Goal: Task Accomplishment & Management: Complete application form

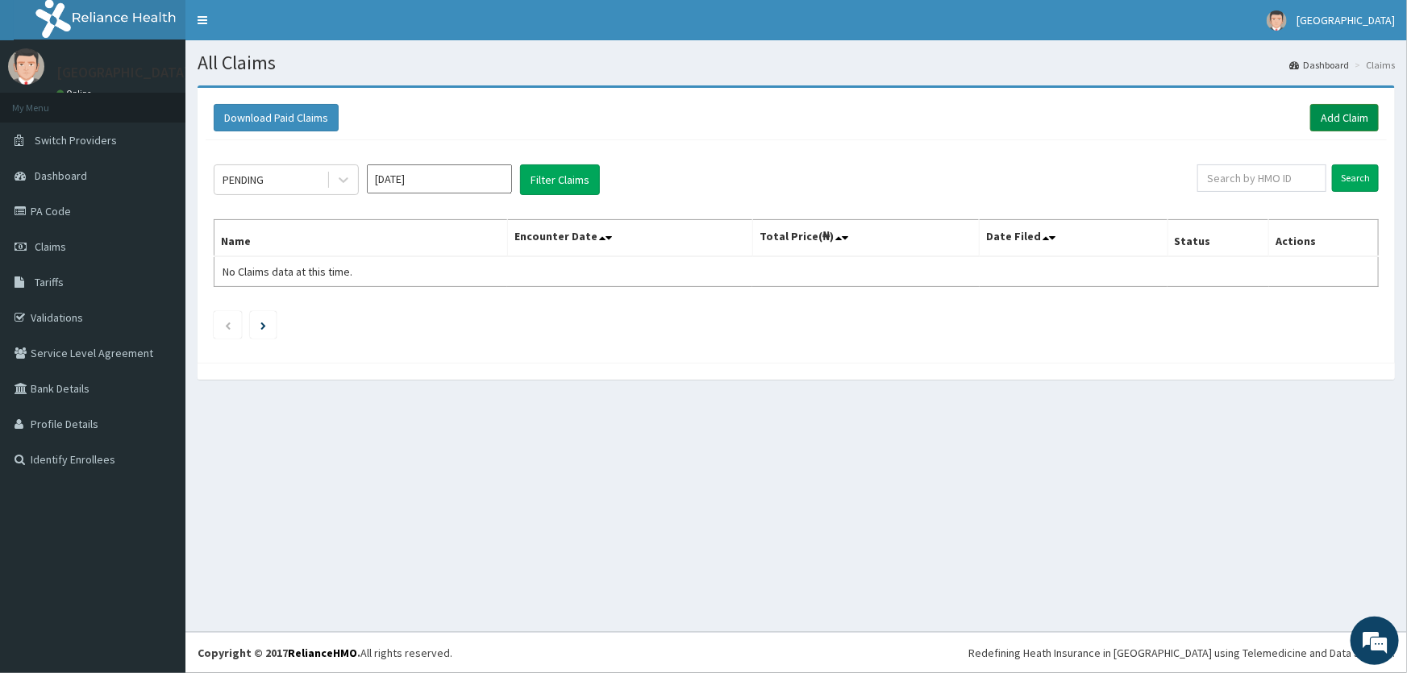
click at [1348, 107] on link "Add Claim" at bounding box center [1344, 117] width 69 height 27
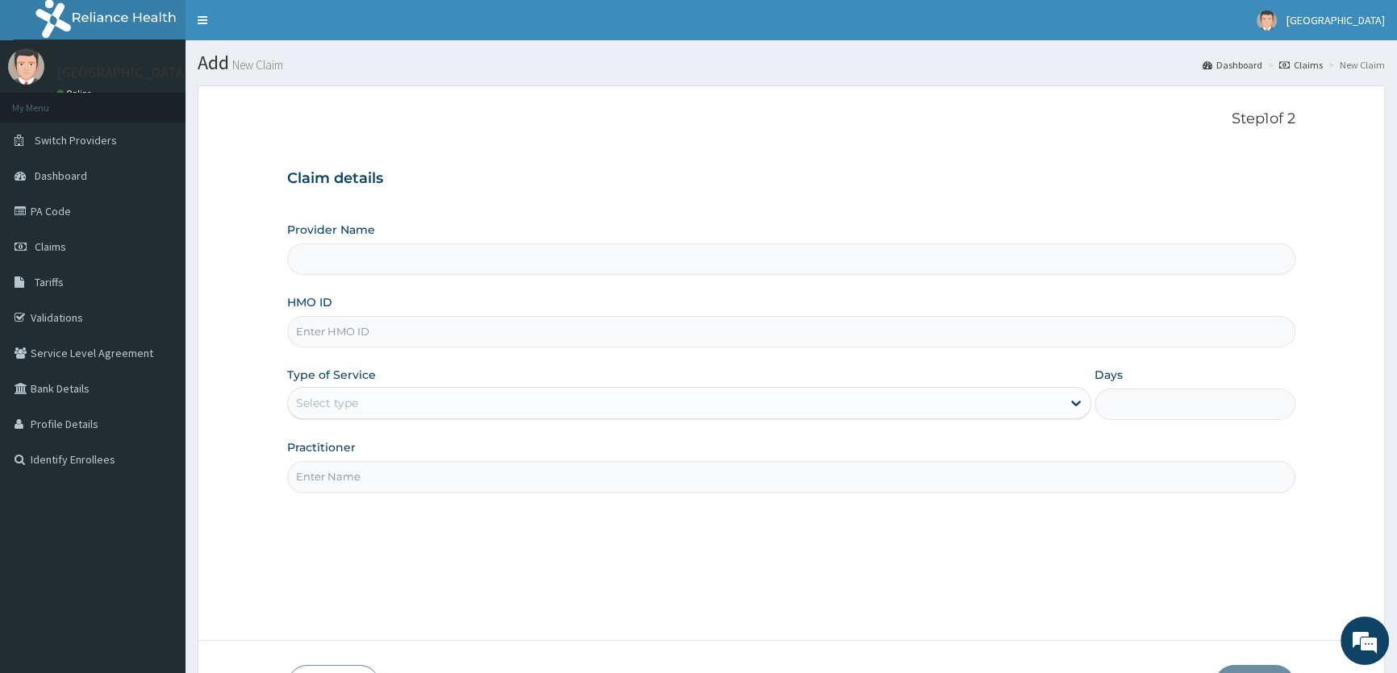
type input "ROA Specialist Hospital"
click at [344, 334] on input "HMO ID" at bounding box center [791, 331] width 1008 height 31
type input "PRS/10038/F"
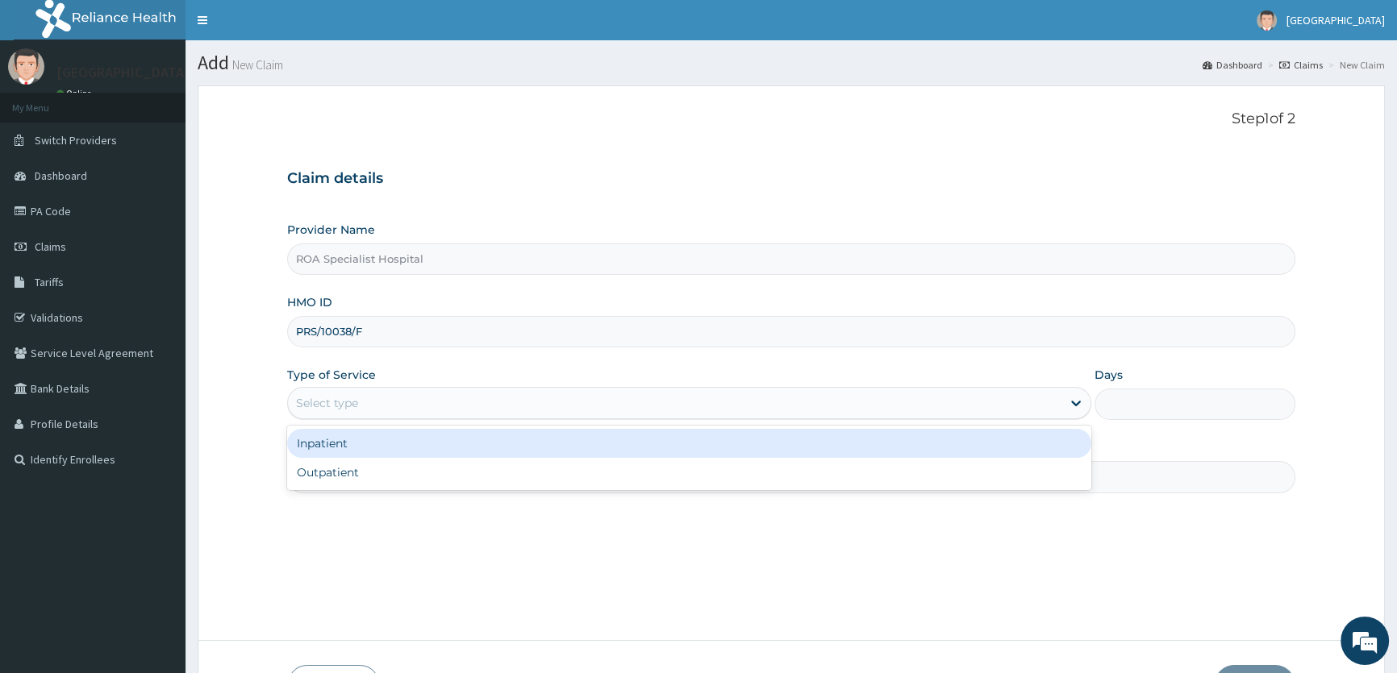
click at [331, 410] on div "Select type" at bounding box center [327, 403] width 62 height 16
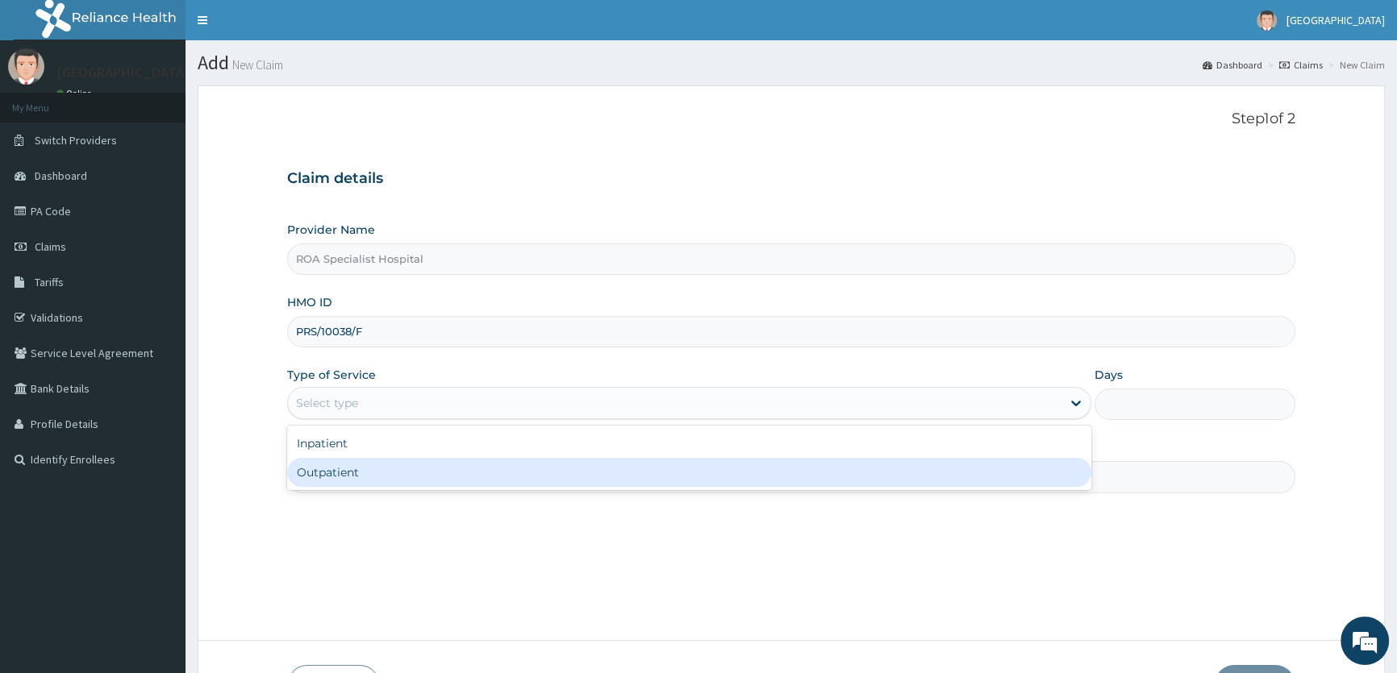
click at [317, 473] on div "Outpatient" at bounding box center [688, 472] width 803 height 29
type input "1"
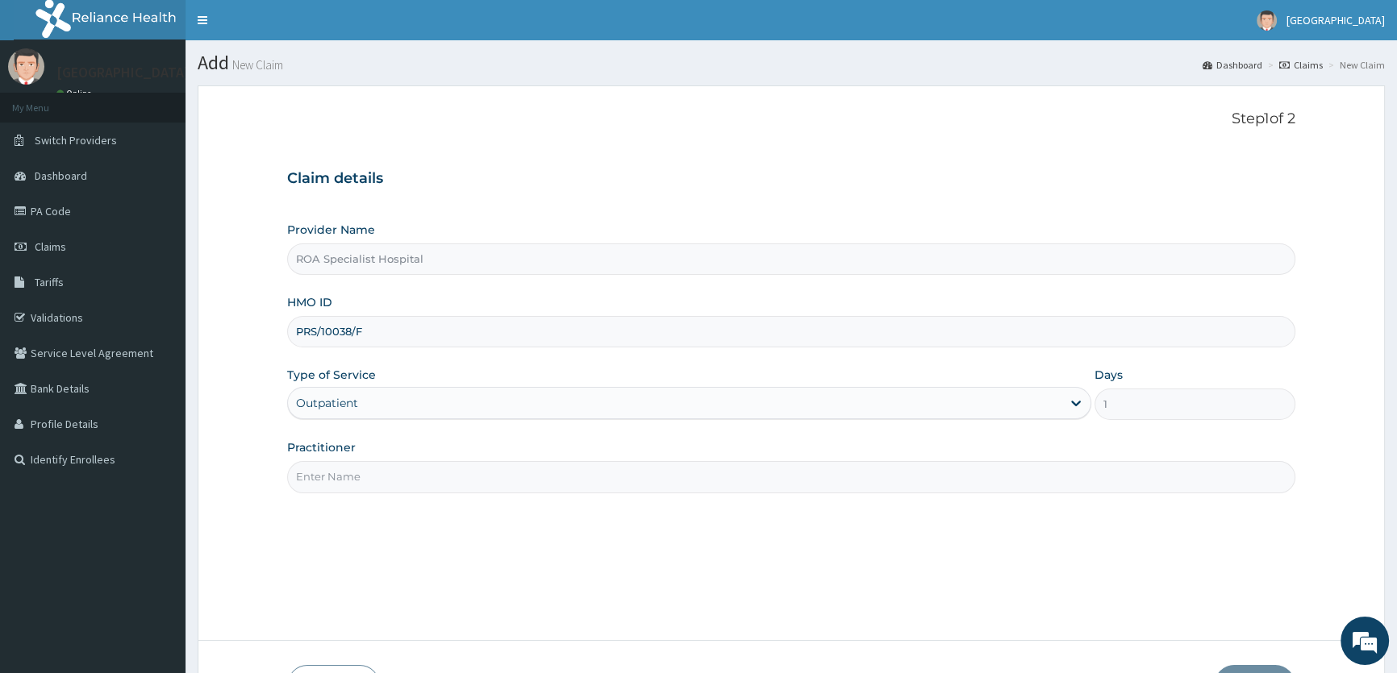
click at [317, 481] on input "Practitioner" at bounding box center [791, 476] width 1008 height 31
type input "[PERSON_NAME]"
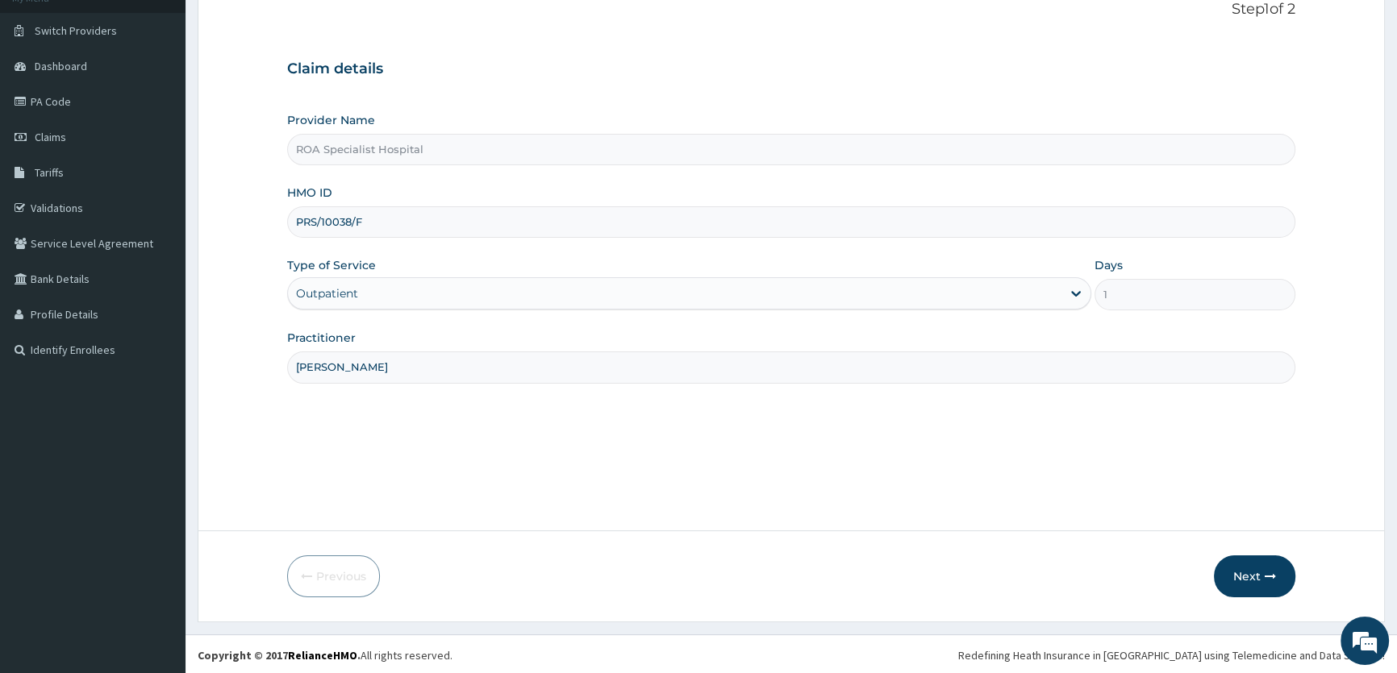
scroll to position [111, 0]
click at [1256, 570] on button "Next" at bounding box center [1254, 575] width 81 height 42
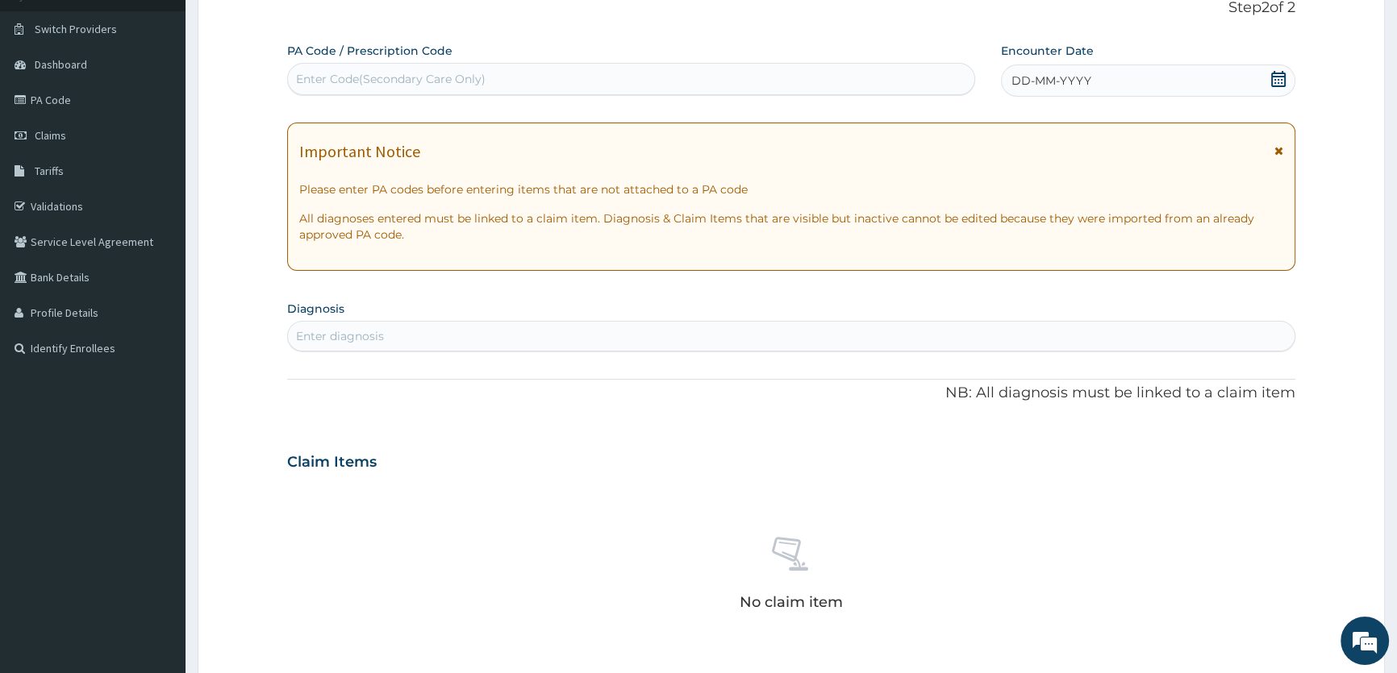
click at [365, 84] on div "Enter Code(Secondary Care Only)" at bounding box center [391, 79] width 190 height 16
type input "PA/283269"
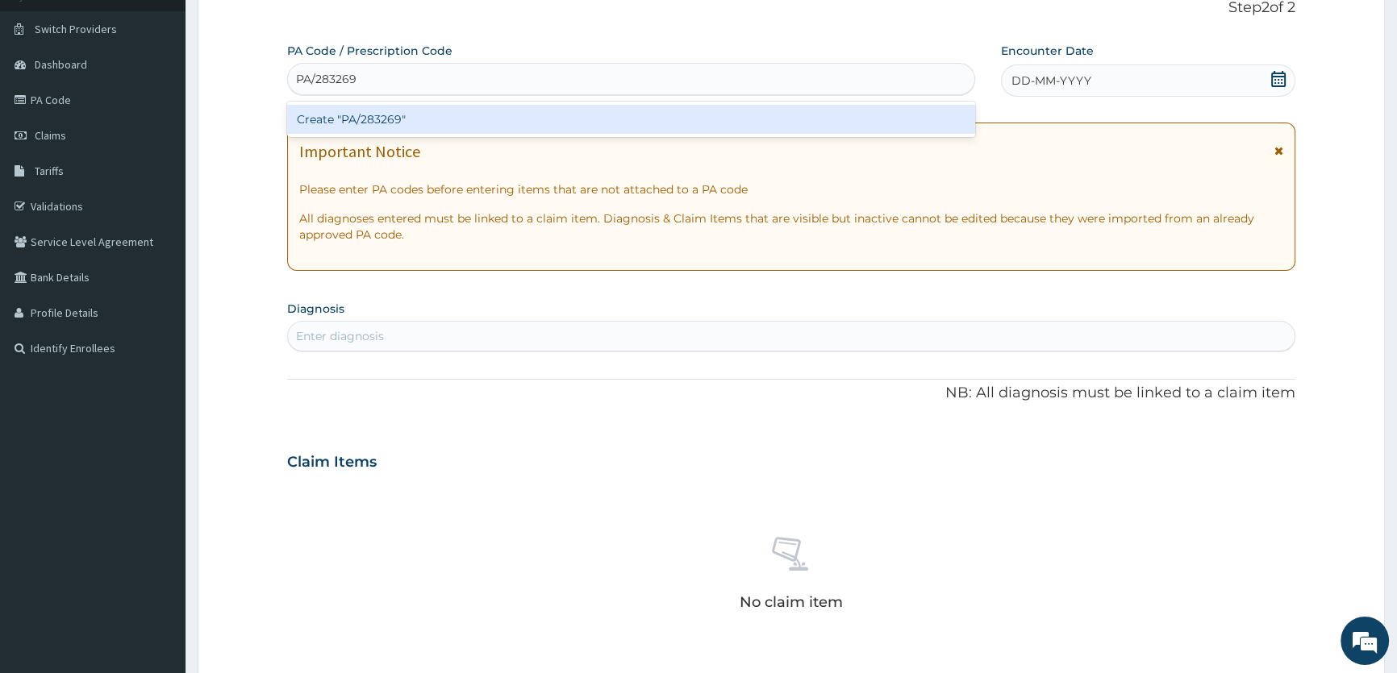
click at [393, 128] on div "Create "PA/283269"" at bounding box center [630, 119] width 687 height 29
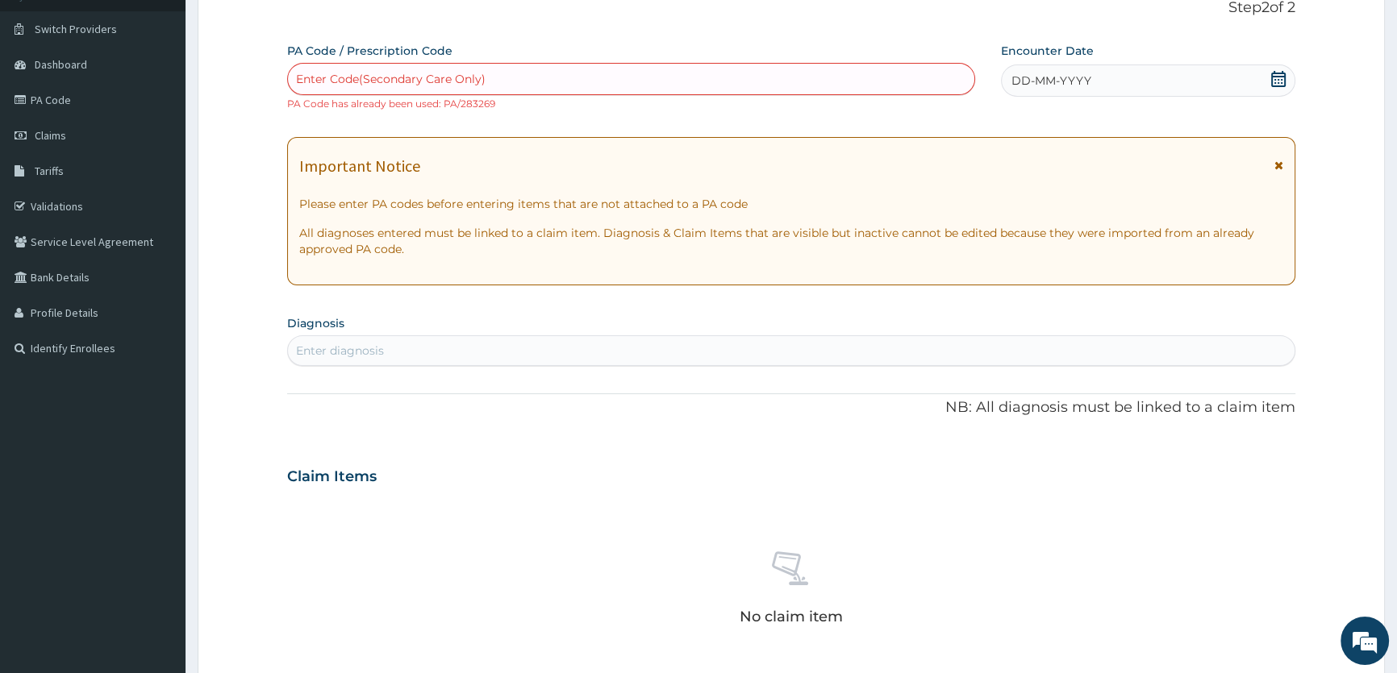
click at [376, 82] on div "Enter Code(Secondary Care Only)" at bounding box center [391, 79] width 190 height 16
type input "PA/E77EEE"
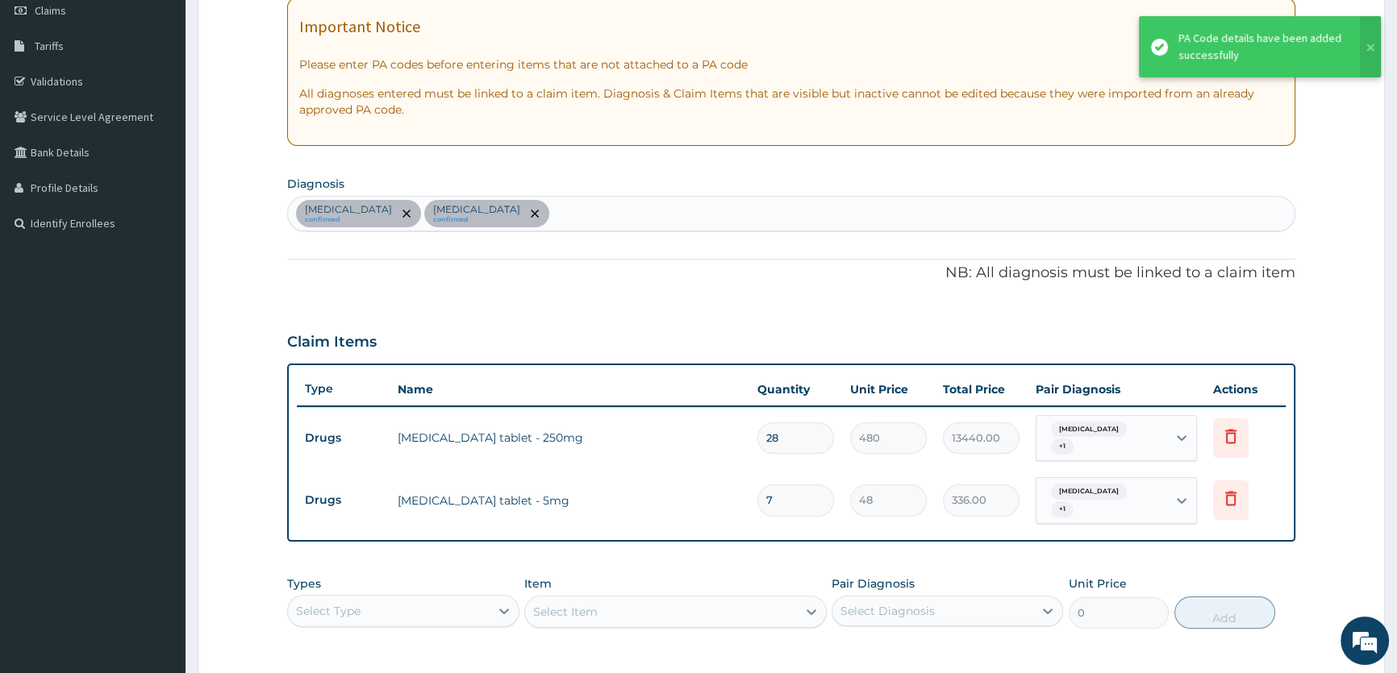
scroll to position [258, 0]
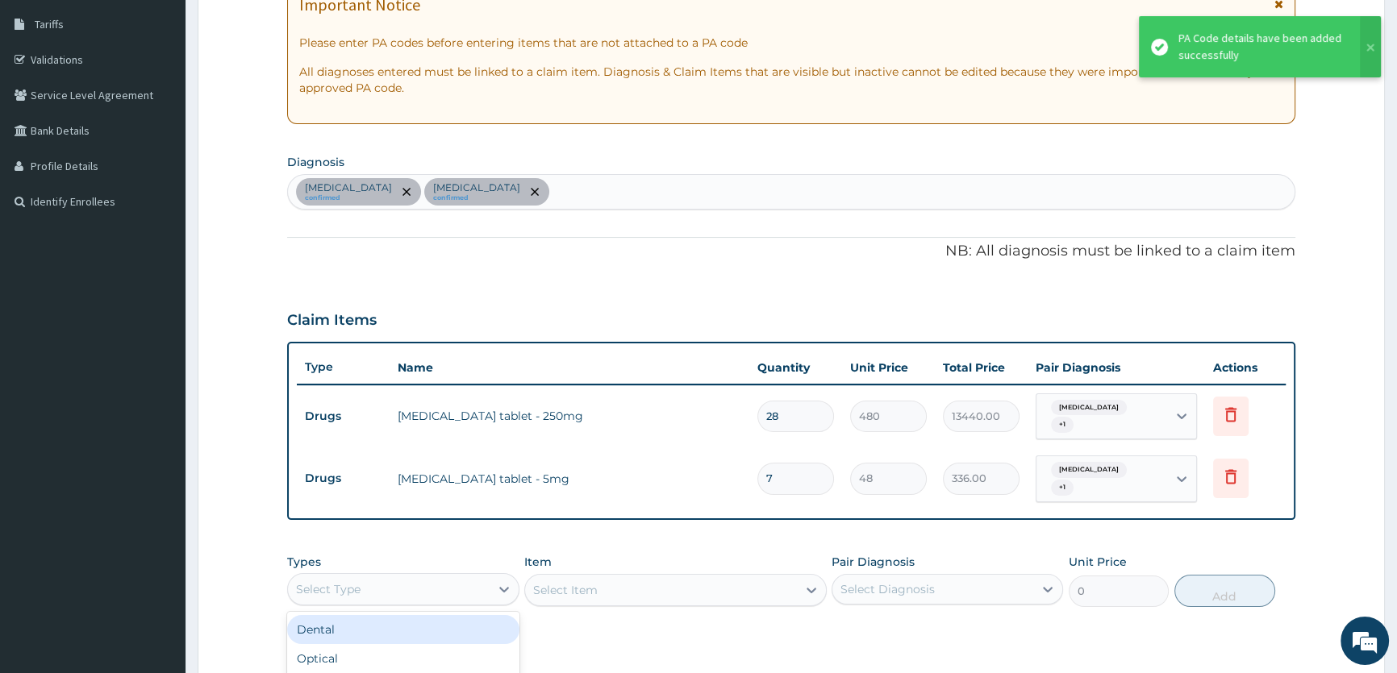
click at [463, 581] on div "Select Type" at bounding box center [388, 590] width 201 height 26
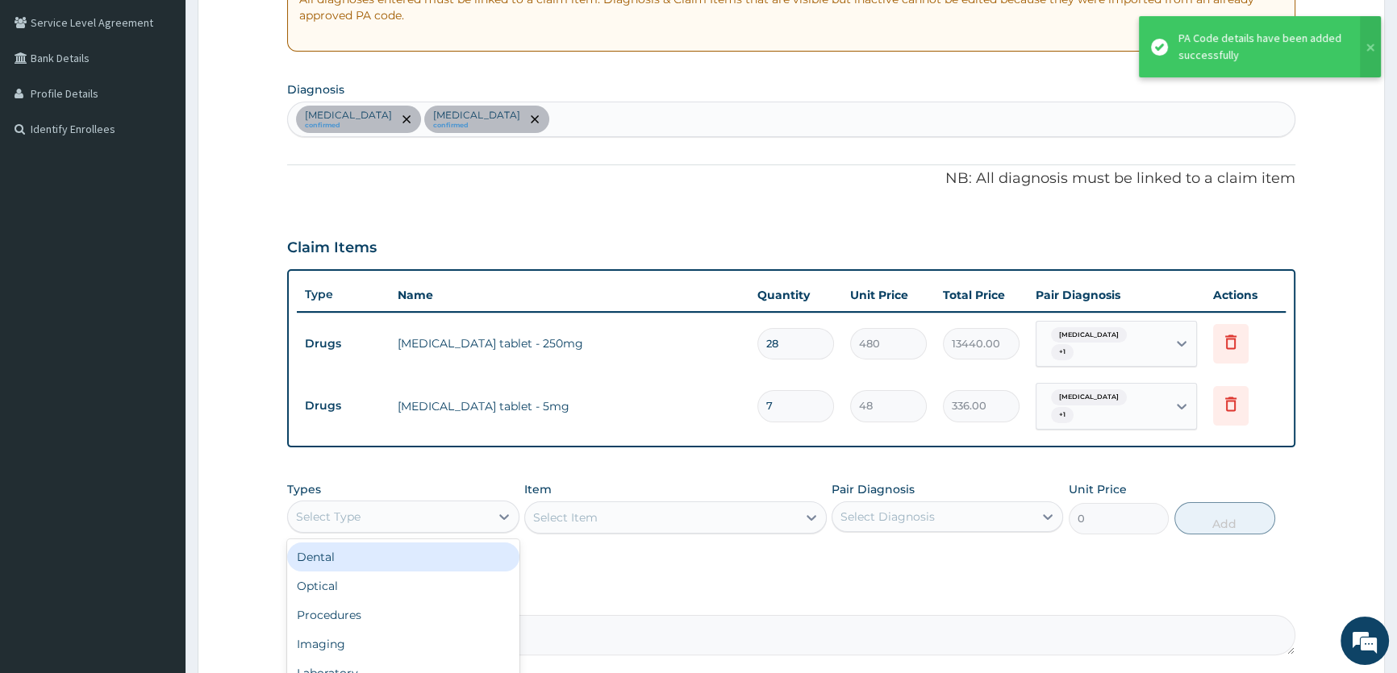
scroll to position [55, 0]
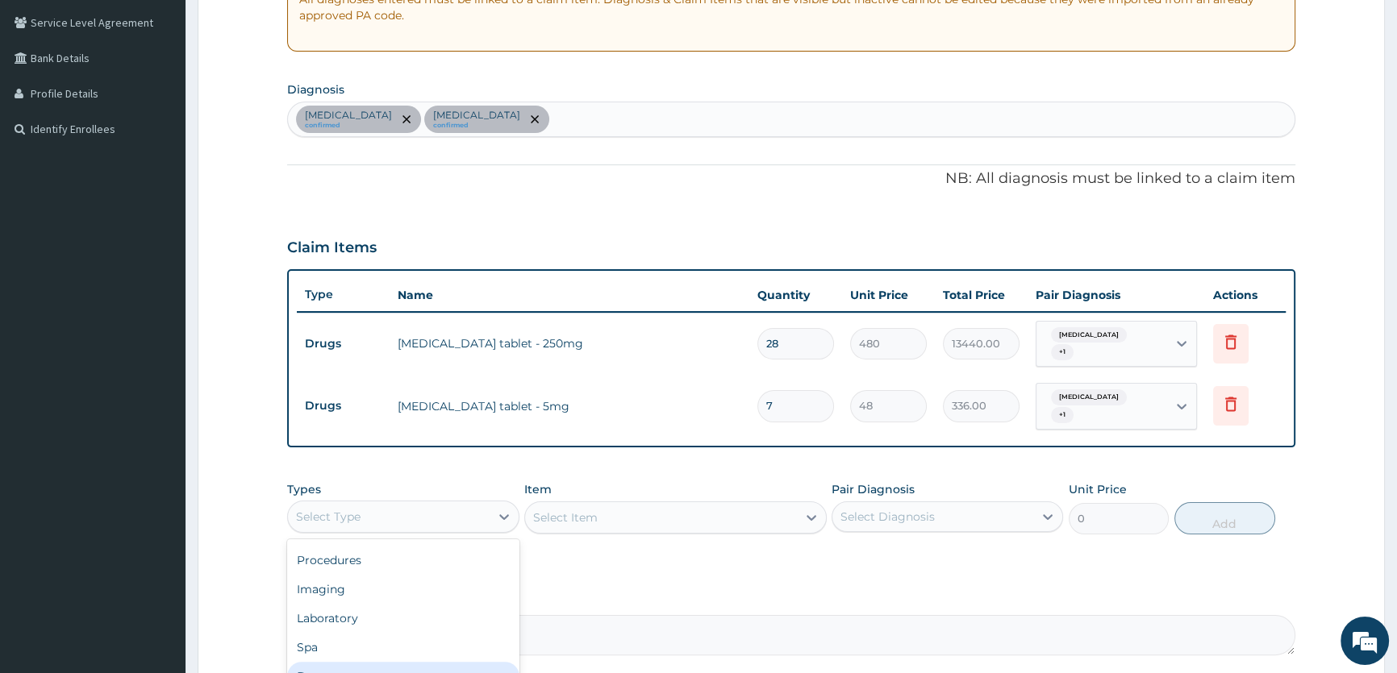
click at [381, 662] on div "Drugs" at bounding box center [402, 676] width 231 height 29
click at [615, 506] on div "Select Item" at bounding box center [661, 518] width 272 height 26
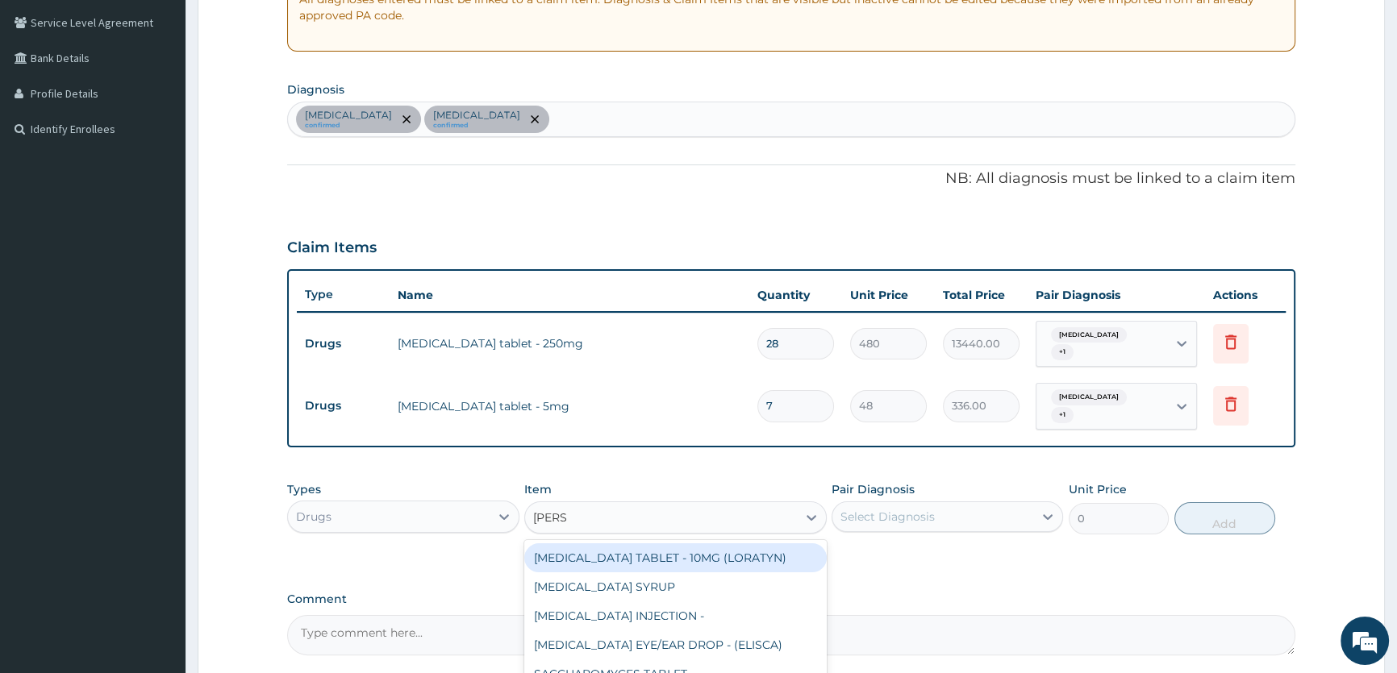
type input "LORAT"
click at [717, 544] on div "[MEDICAL_DATA] TABLET - 10MG (LORATYN)" at bounding box center [675, 558] width 302 height 29
type input "112"
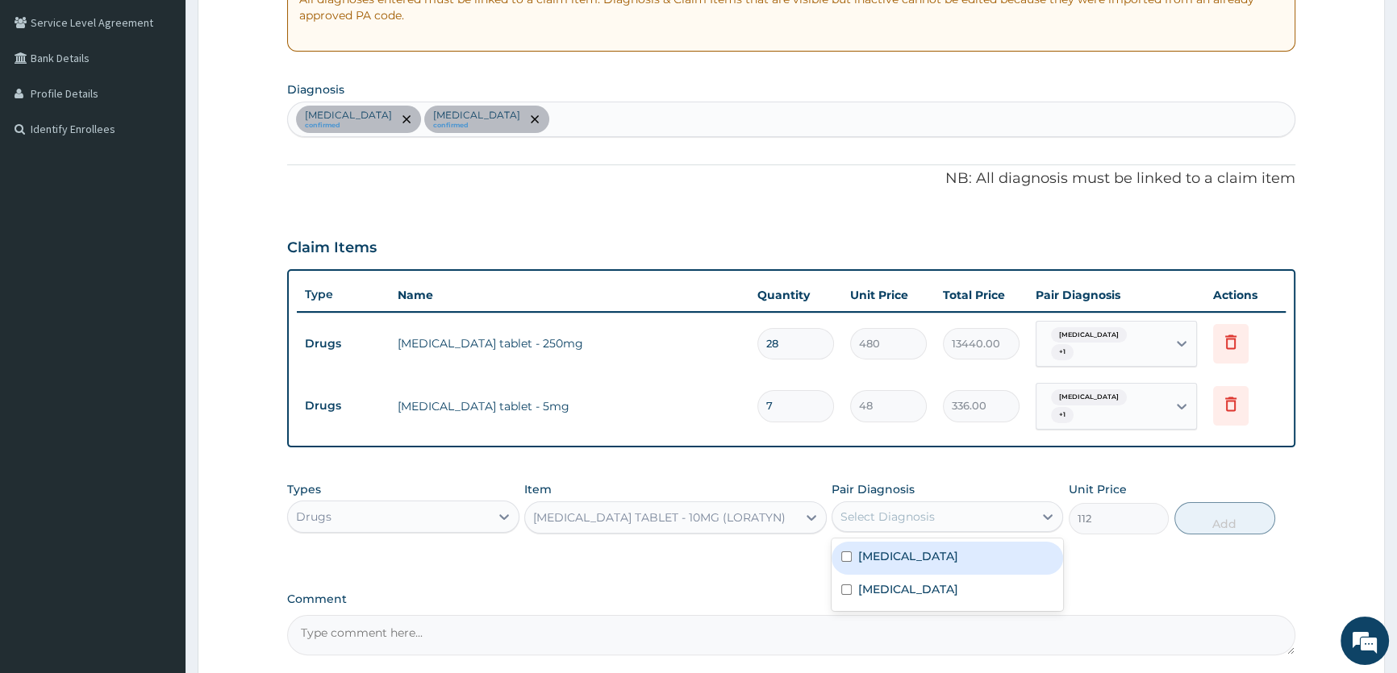
click at [898, 509] on div "Select Diagnosis" at bounding box center [887, 517] width 94 height 16
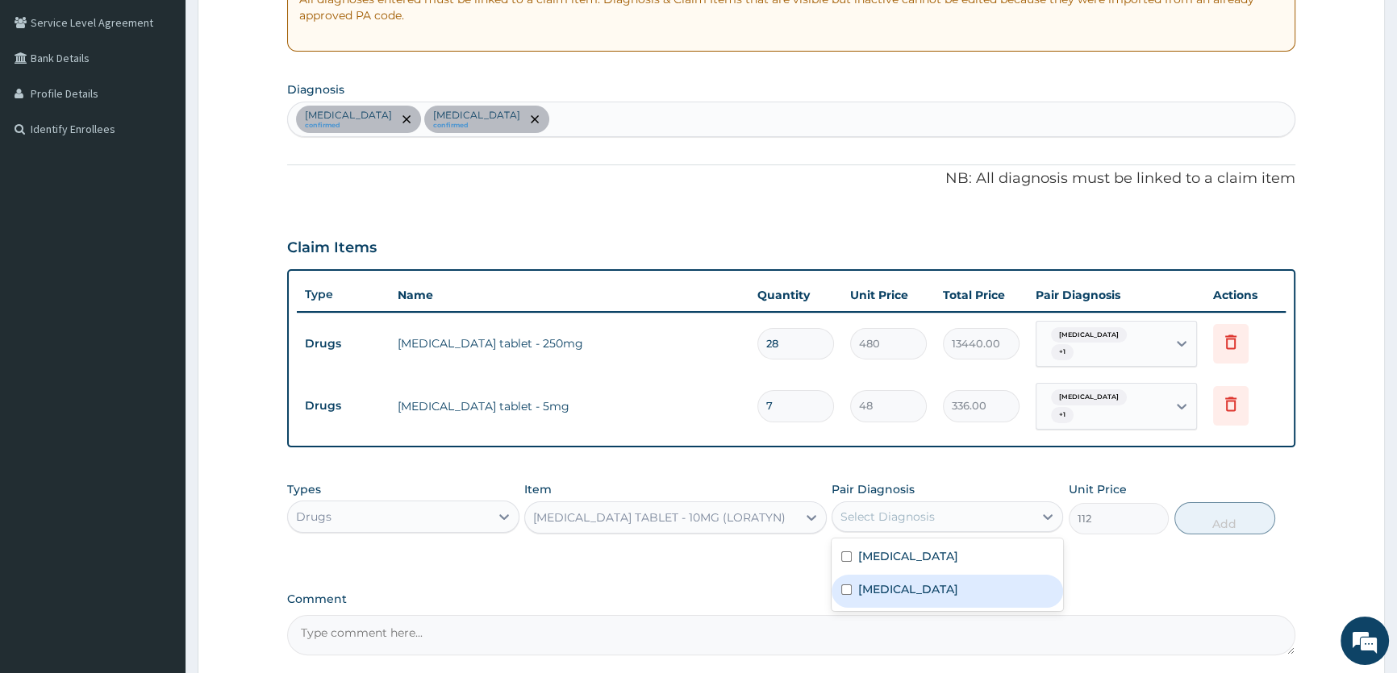
click at [858, 581] on label "[MEDICAL_DATA]" at bounding box center [908, 589] width 100 height 16
checkbox input "true"
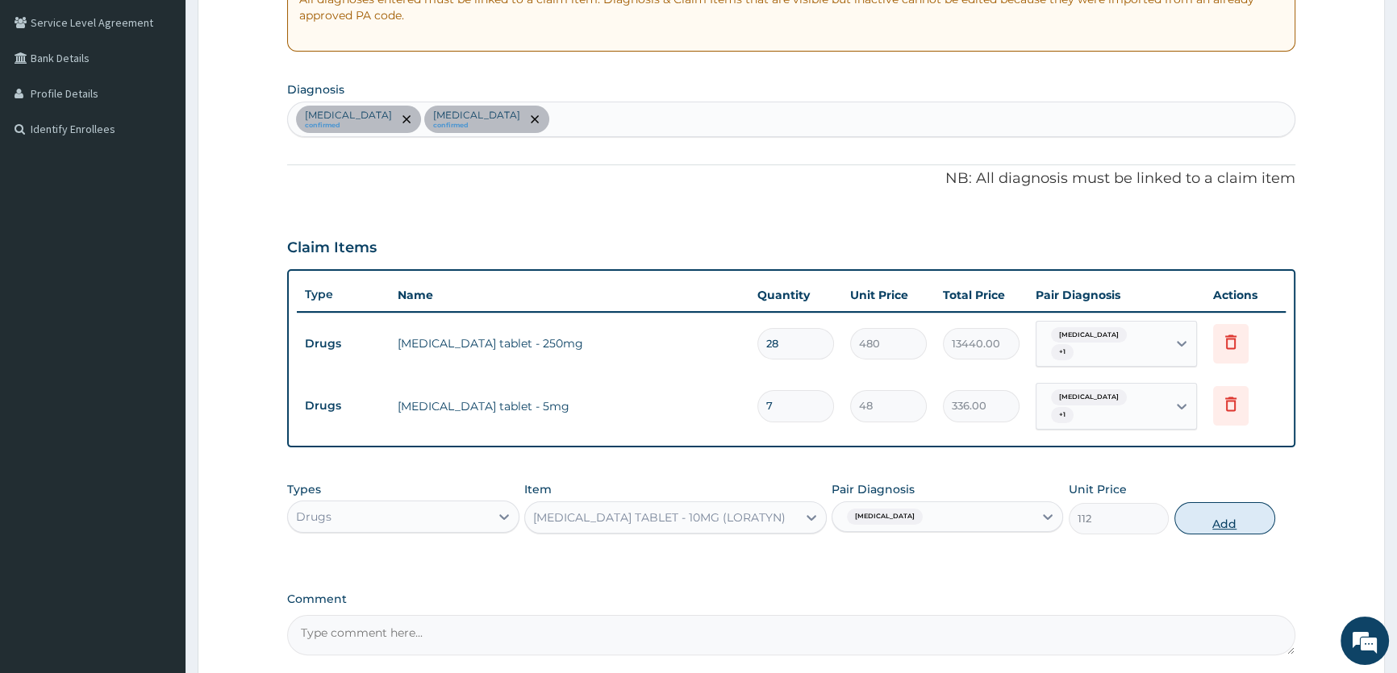
click at [1226, 503] on button "Add" at bounding box center [1224, 518] width 101 height 32
type input "0"
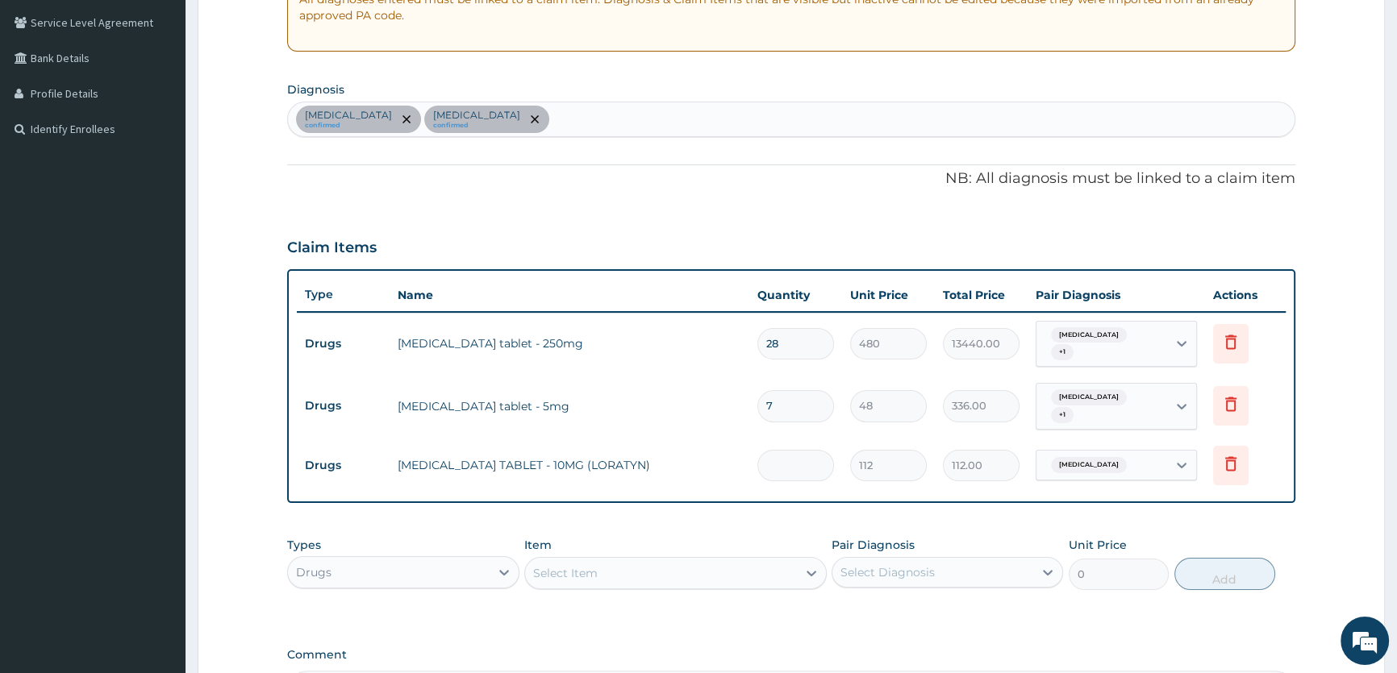
type input "0.00"
type input "7"
type input "784.00"
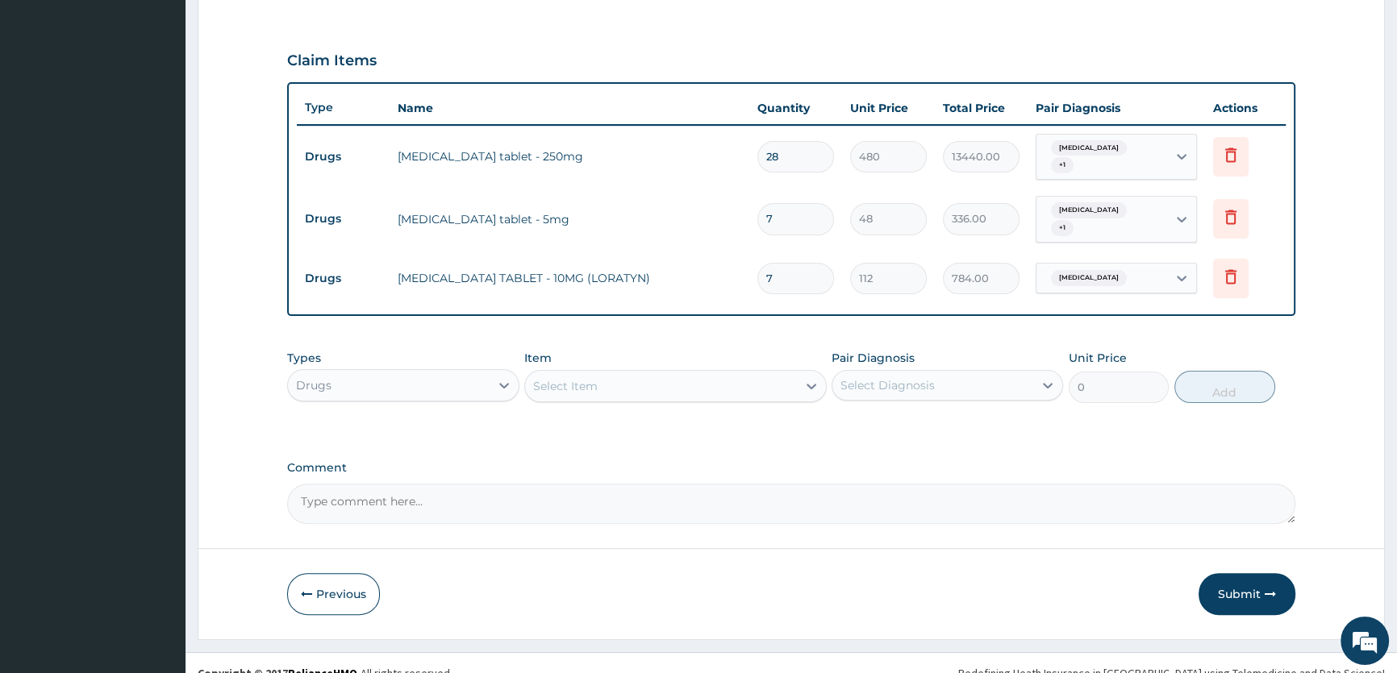
scroll to position [523, 0]
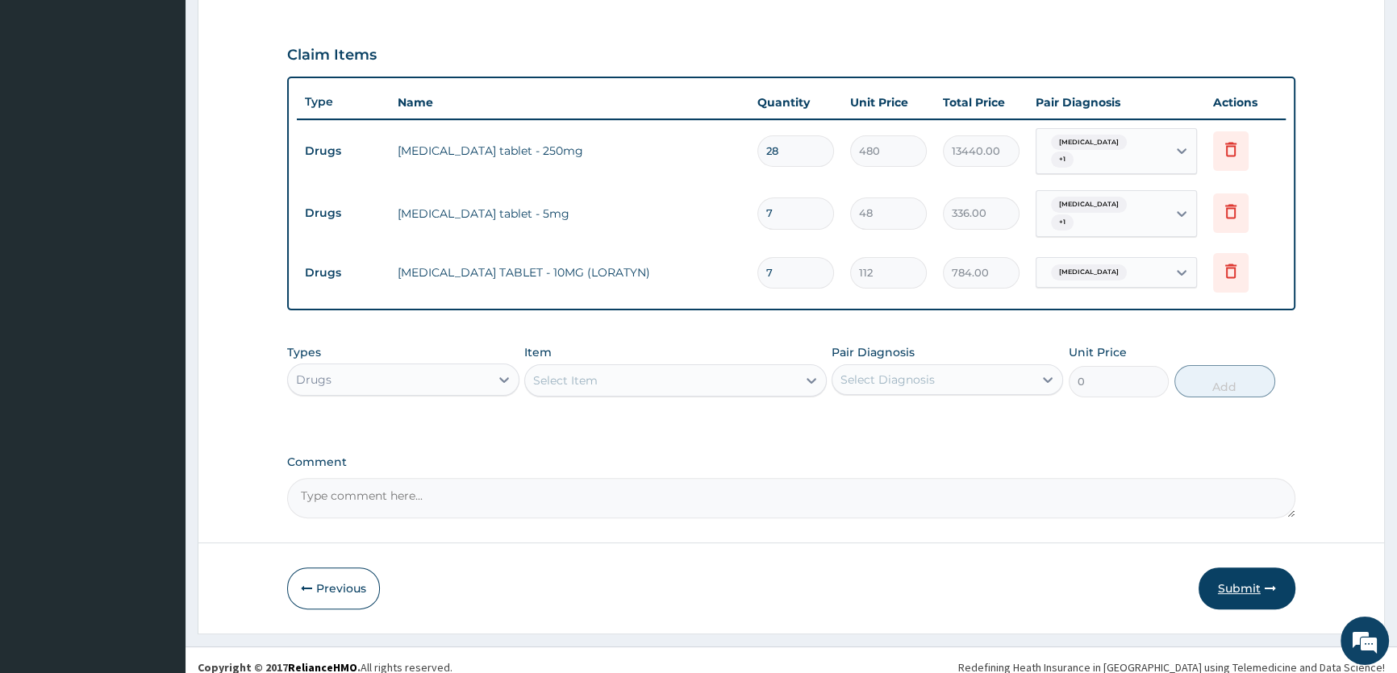
type input "7"
click at [1256, 568] on button "Submit" at bounding box center [1246, 589] width 97 height 42
